Goal: Check status: Check status

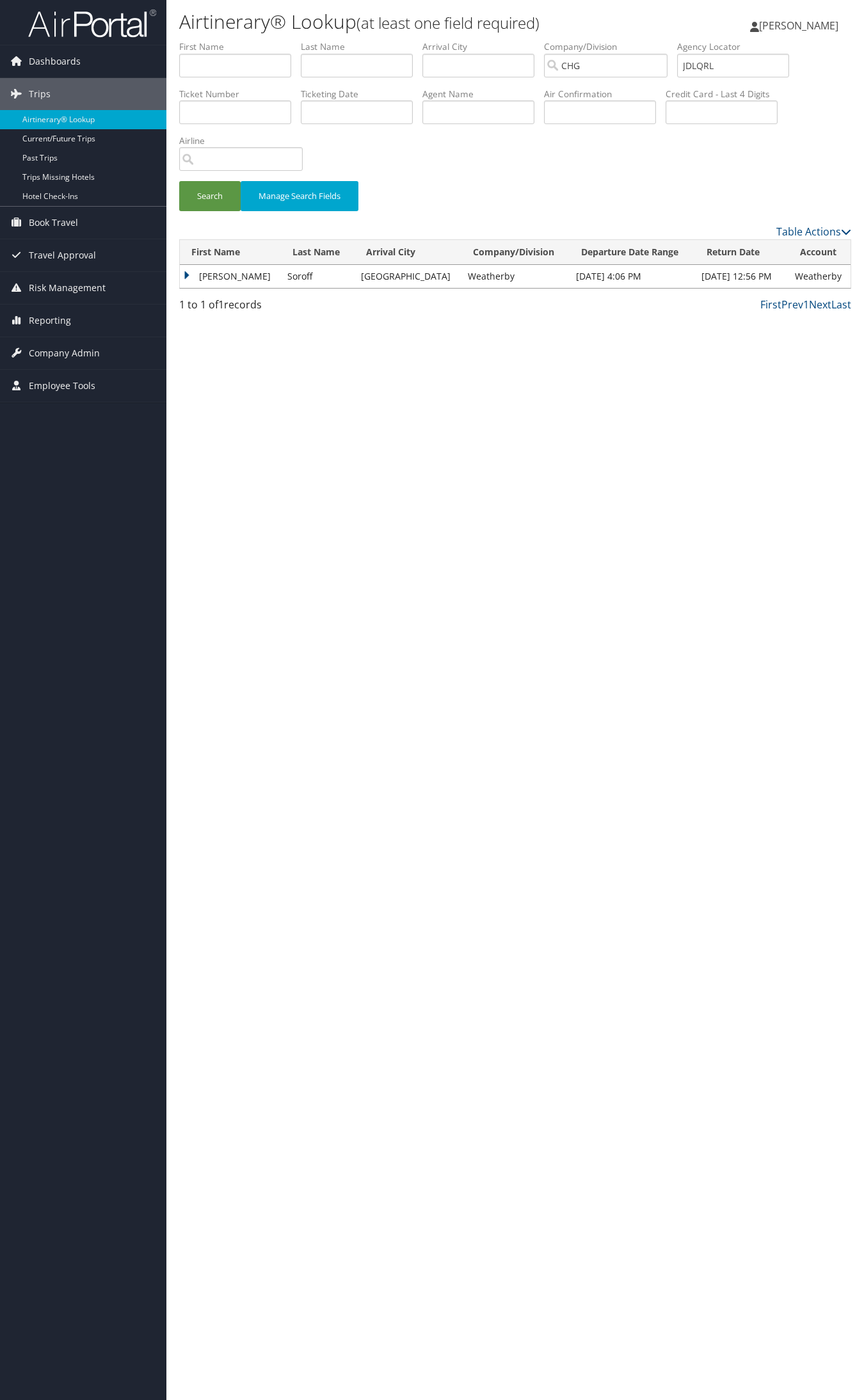
drag, startPoint x: 219, startPoint y: 281, endPoint x: 240, endPoint y: 286, distance: 21.6
click at [220, 281] on td "Daniel" at bounding box center [231, 276] width 101 height 23
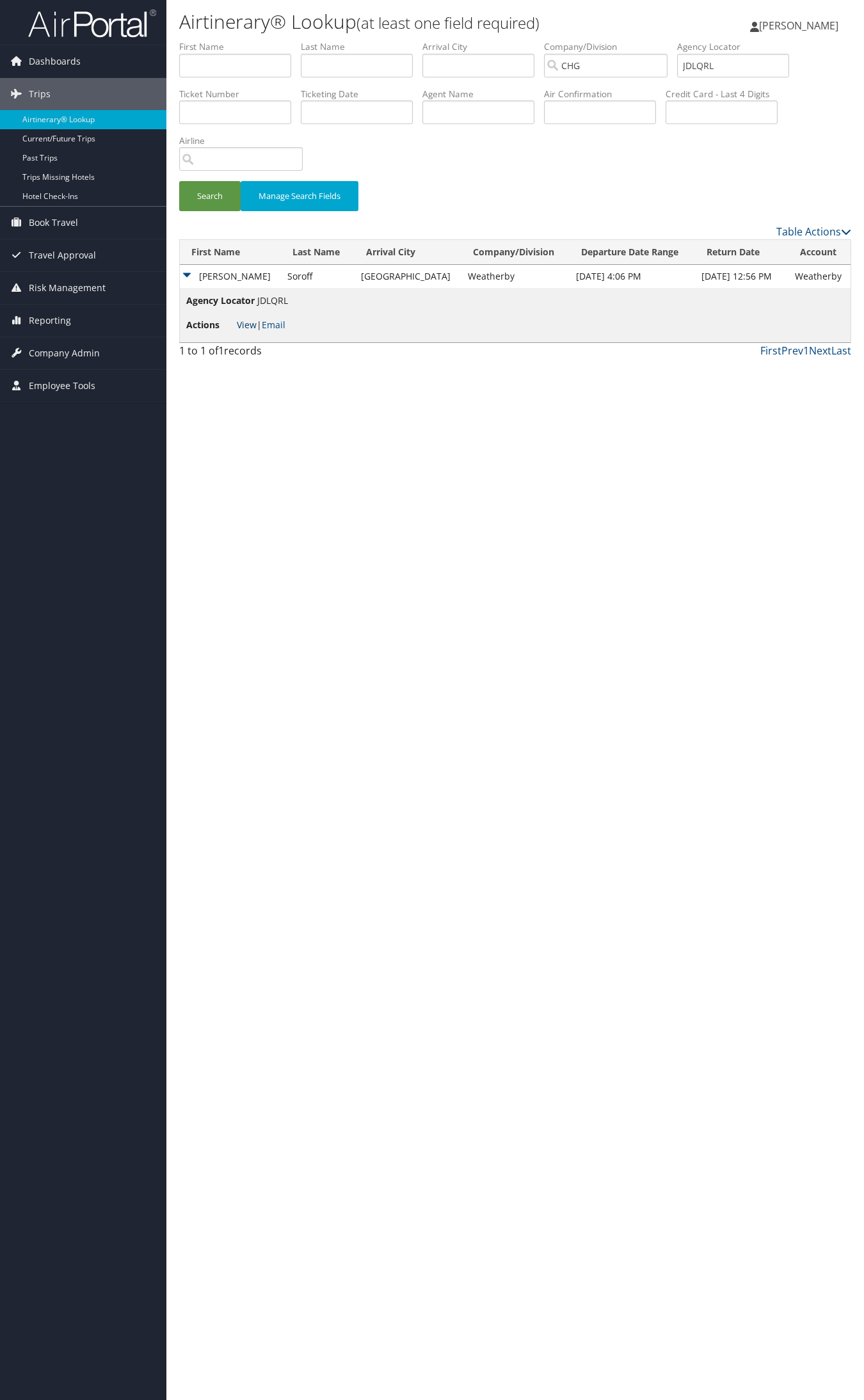
click at [250, 324] on link "View" at bounding box center [246, 324] width 20 height 12
click at [756, 71] on input "JDLQRL" at bounding box center [733, 65] width 112 height 24
paste input "EUCNCR"
click at [752, 71] on input "JDLQRL EUCNCR" at bounding box center [733, 65] width 112 height 24
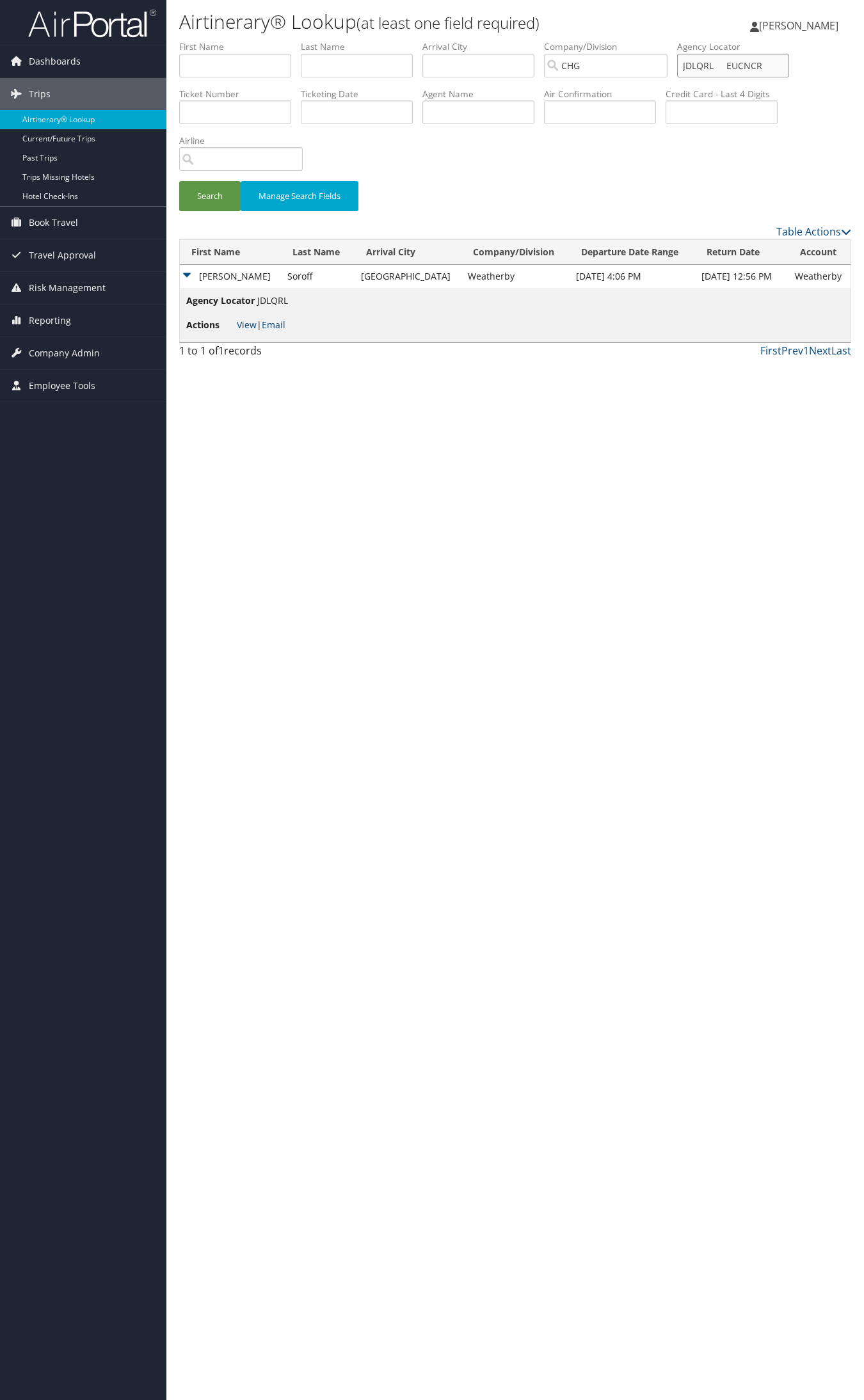
click at [752, 71] on input "JDLQRL EUCNCR" at bounding box center [733, 65] width 112 height 24
paste input "text"
click at [717, 64] on input "EUCNCR" at bounding box center [733, 65] width 112 height 24
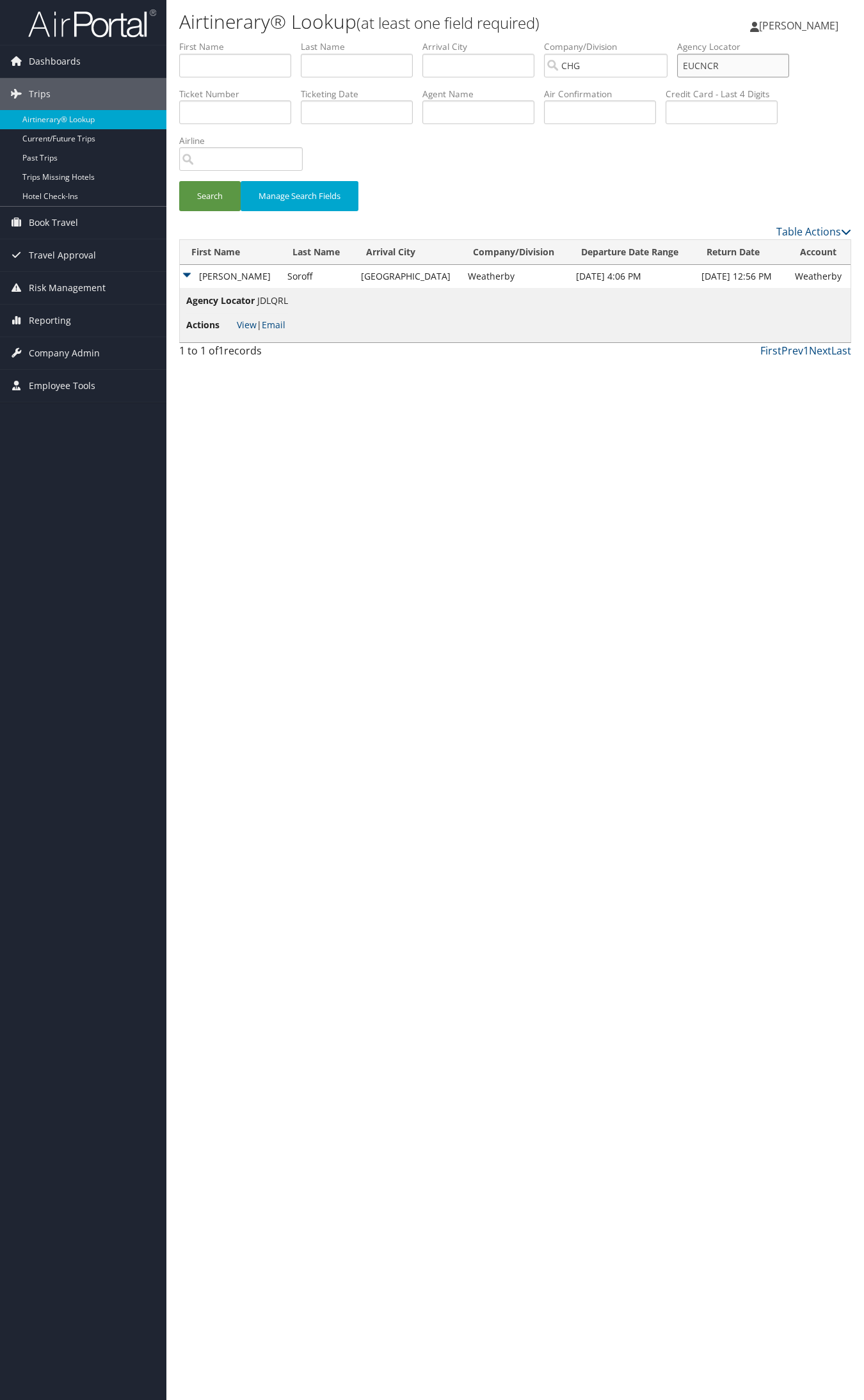
click at [179, 181] on button "Search" at bounding box center [210, 196] width 62 height 30
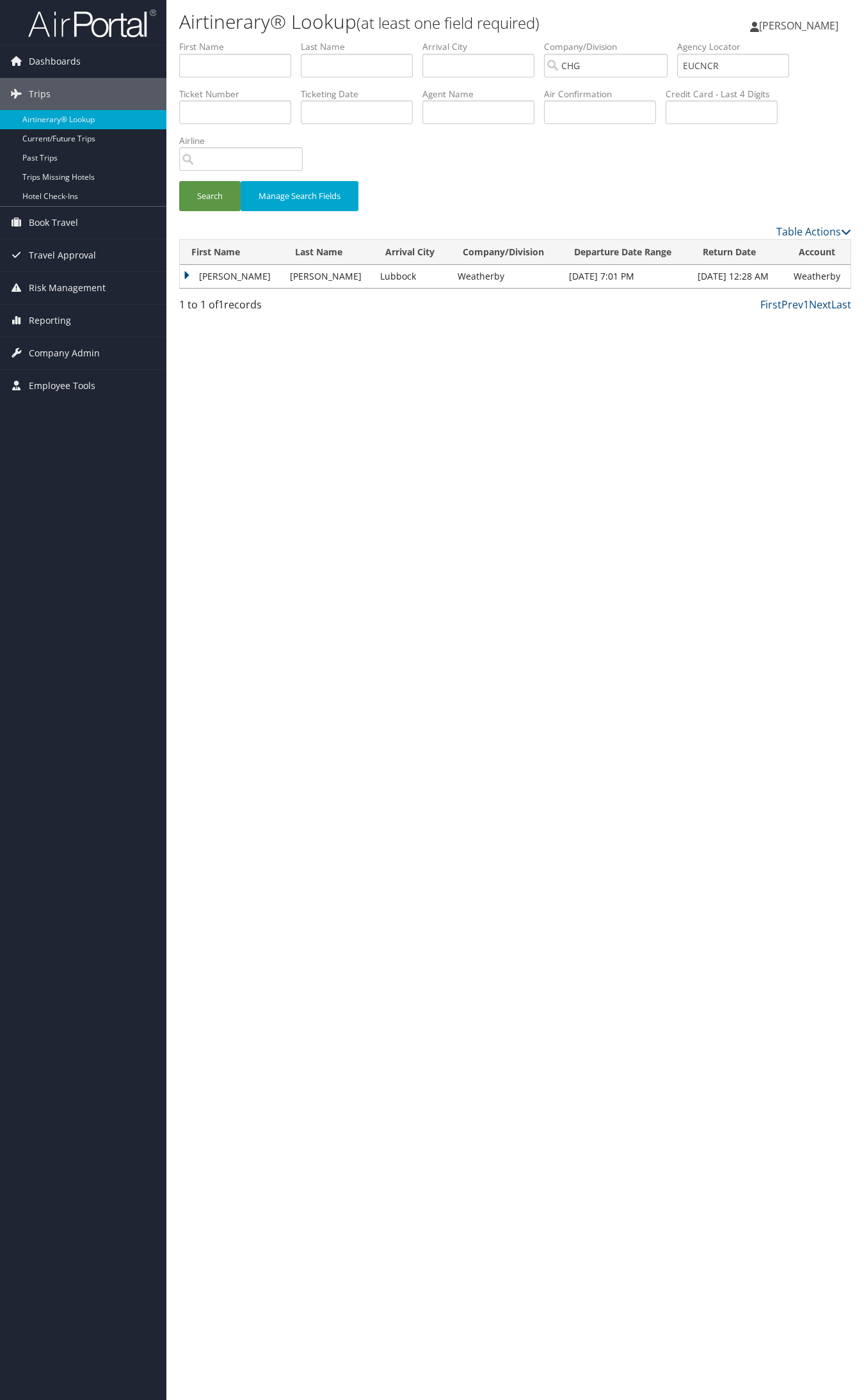
click at [225, 269] on td "Santhosh" at bounding box center [231, 276] width 103 height 23
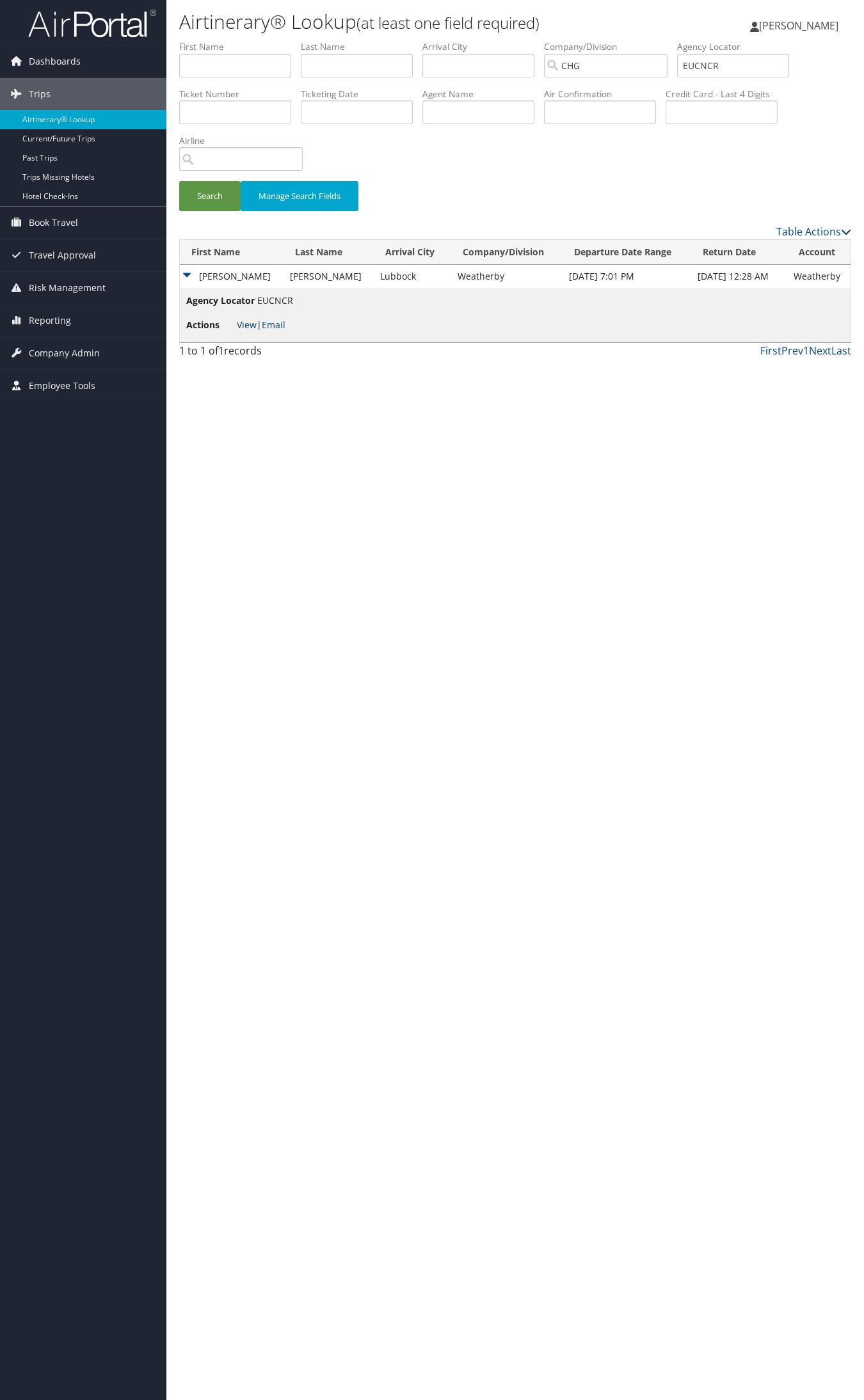
click at [249, 321] on link "View" at bounding box center [246, 324] width 20 height 12
click at [737, 64] on input "EUCNCR" at bounding box center [733, 65] width 112 height 24
paste input "AVBCLK"
type input "AVBCLK"
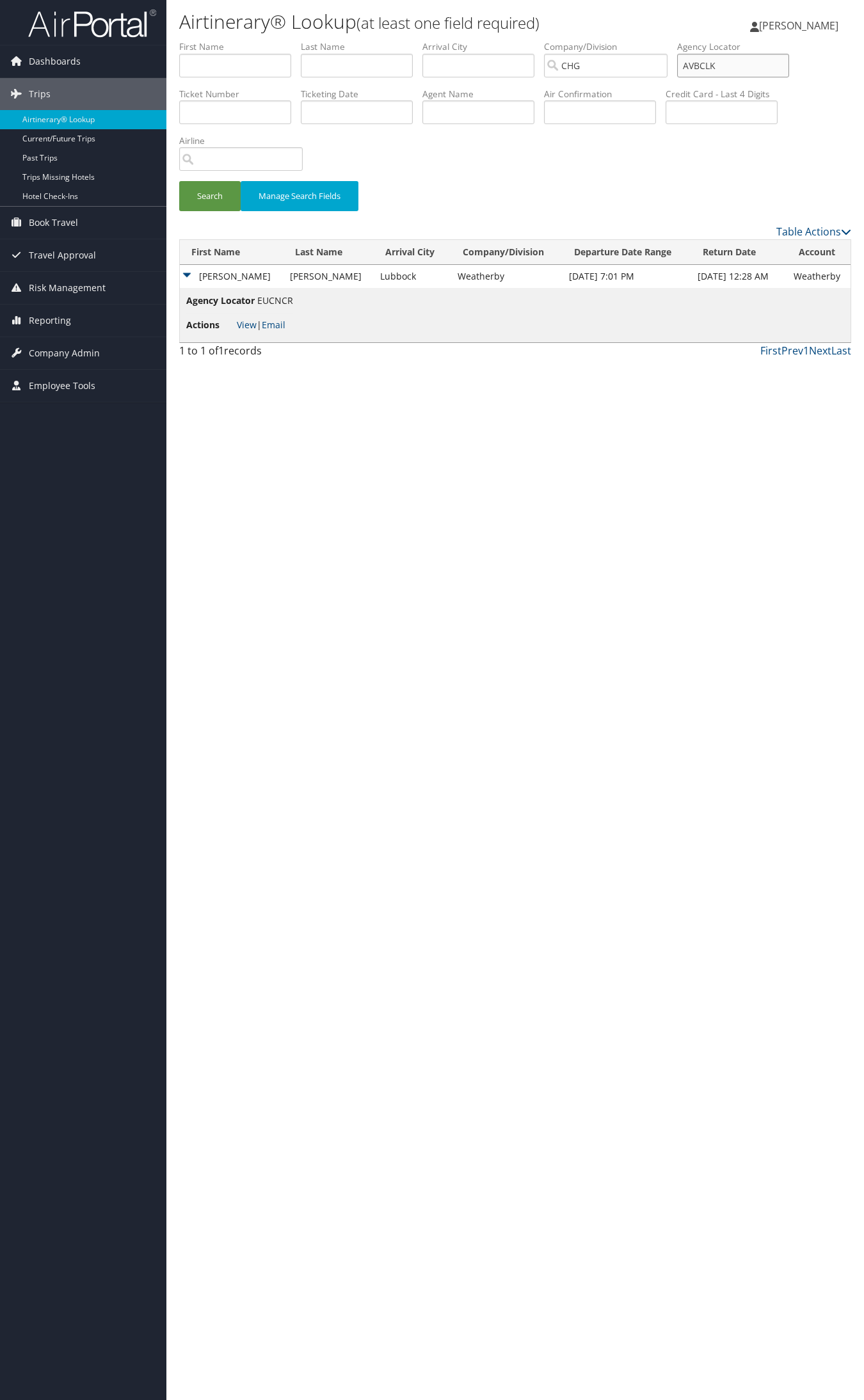
click at [179, 181] on button "Search" at bounding box center [210, 196] width 62 height 30
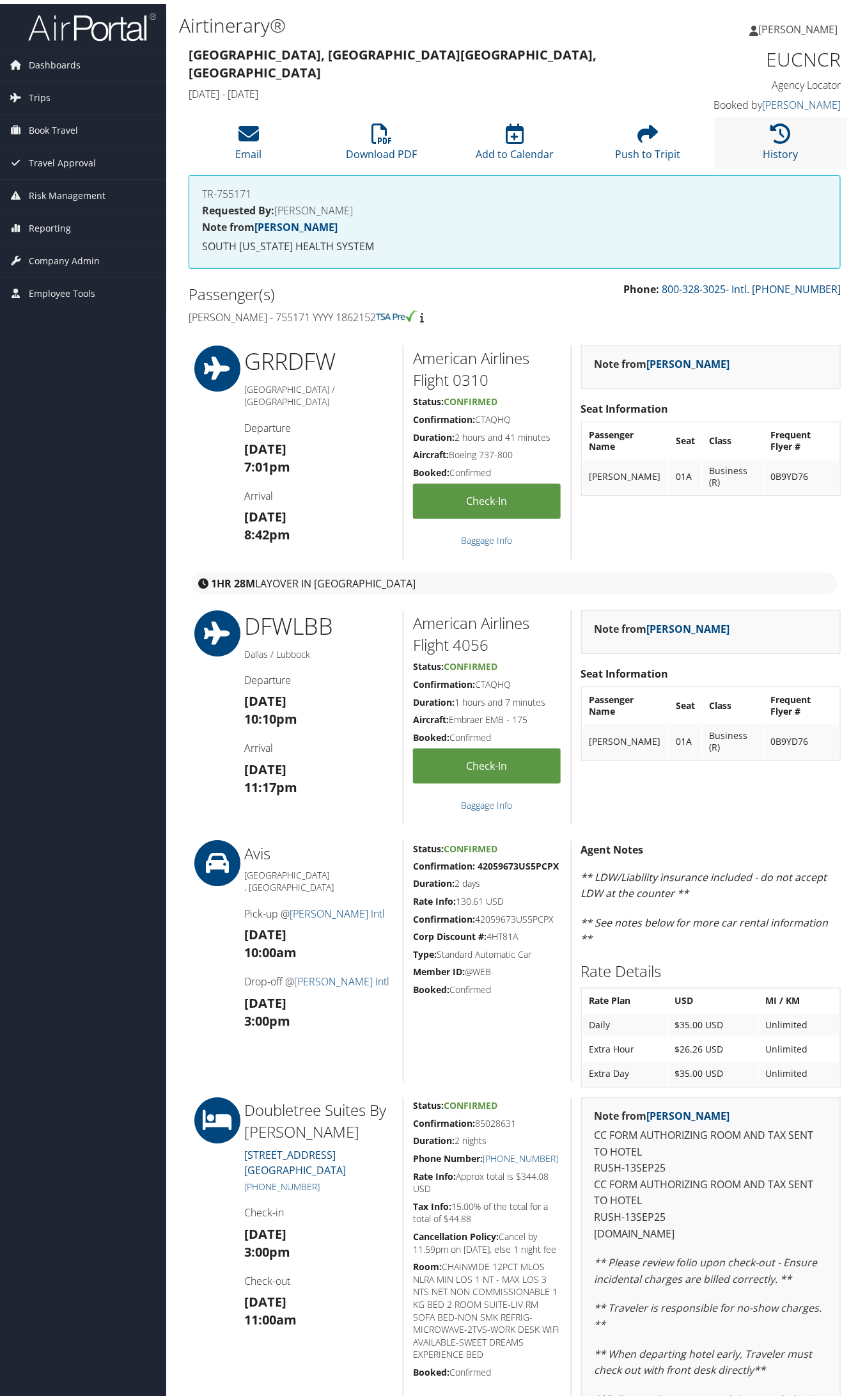
click at [787, 120] on li "History" at bounding box center [781, 139] width 133 height 52
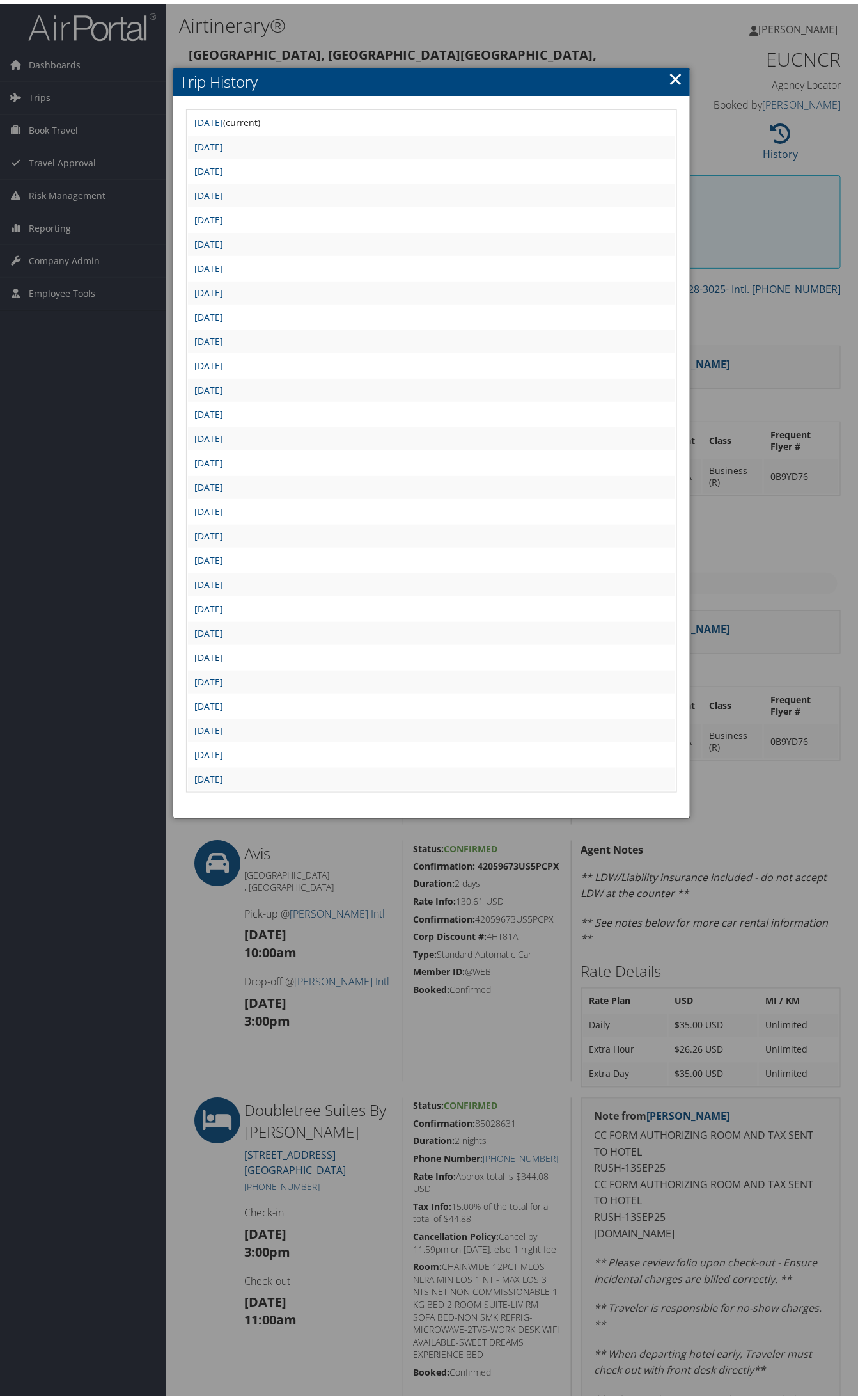
click at [223, 647] on link "[DATE]" at bounding box center [208, 653] width 29 height 12
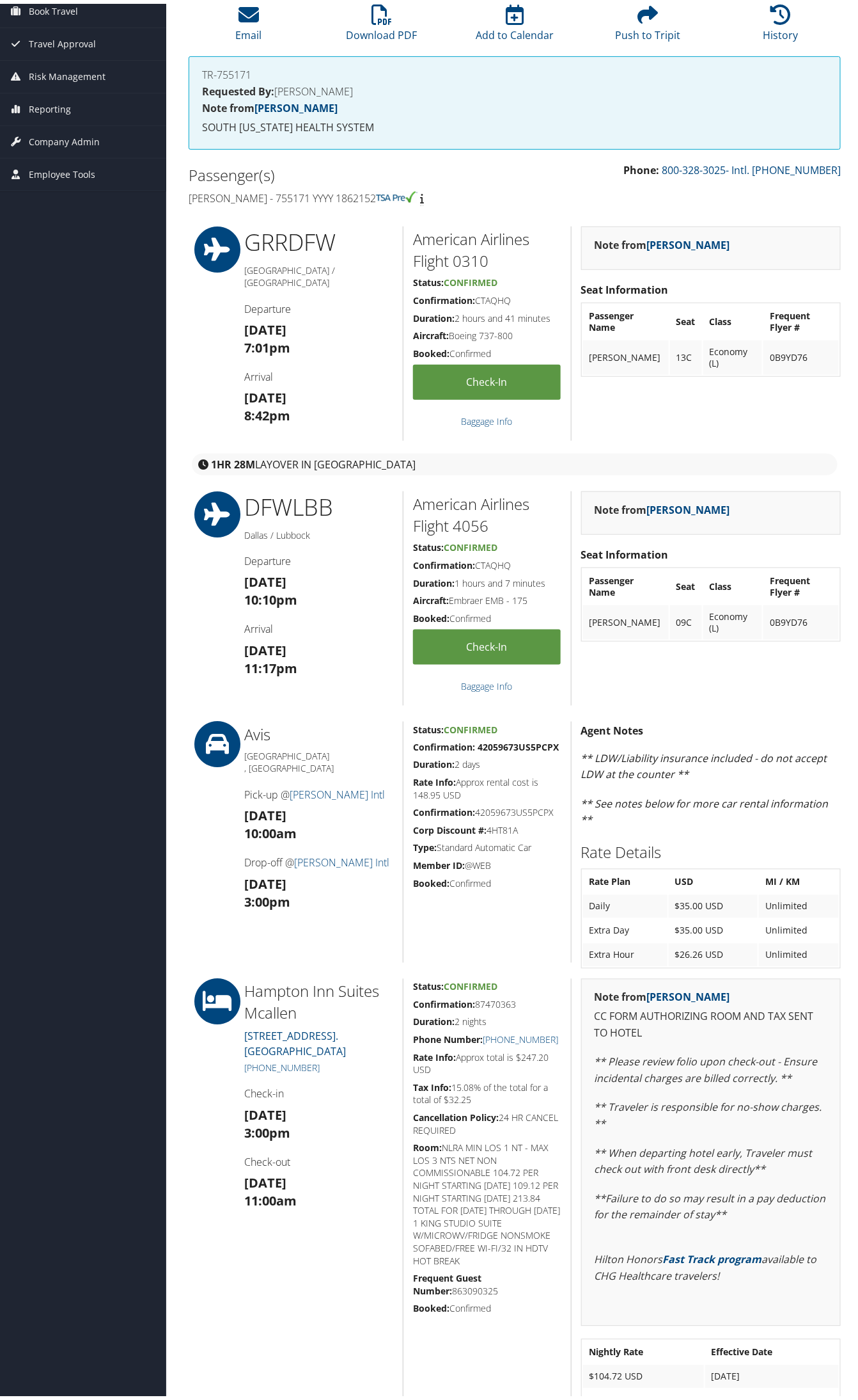
scroll to position [80, 0]
